Goal: Transaction & Acquisition: Obtain resource

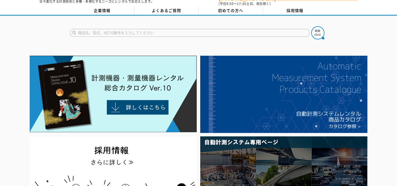
scroll to position [26, 0]
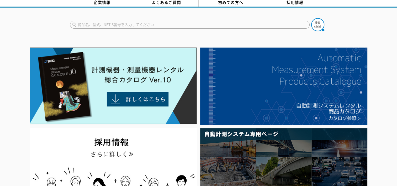
click at [121, 23] on input "text" at bounding box center [190, 25] width 240 height 8
type input "騒音計"
click at [311, 18] on button at bounding box center [317, 24] width 13 height 13
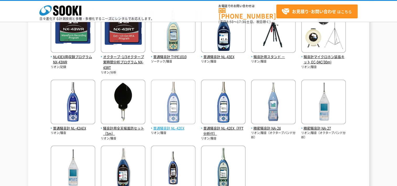
scroll to position [155, 0]
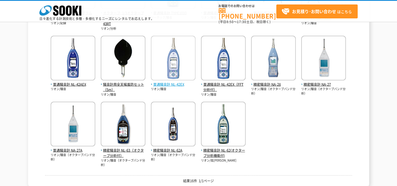
click at [180, 66] on img at bounding box center [173, 59] width 45 height 46
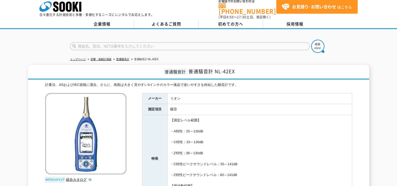
scroll to position [3, 0]
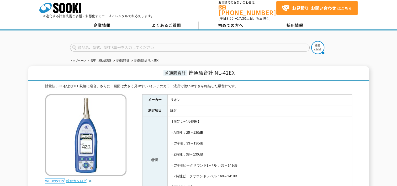
click at [73, 179] on link "総合カタログ" at bounding box center [79, 181] width 26 height 4
